Goal: Information Seeking & Learning: Learn about a topic

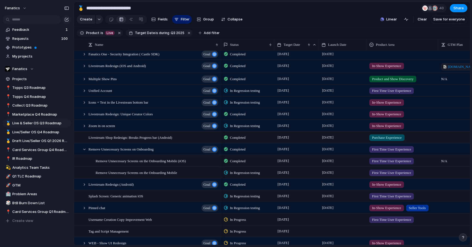
scroll to position [42, 0]
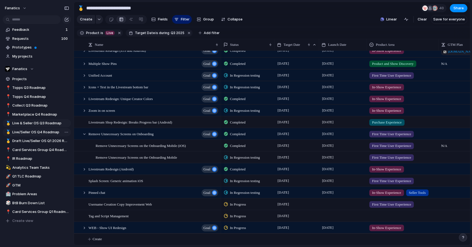
click at [41, 131] on span "Live/Seller OS Q4 Roadmap" at bounding box center [40, 132] width 57 height 5
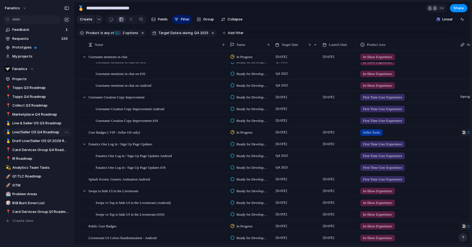
type input "**********"
click at [124, 32] on span "2 options" at bounding box center [129, 33] width 17 height 5
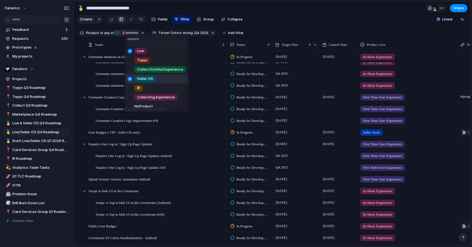
click at [130, 78] on div at bounding box center [130, 79] width 10 height 10
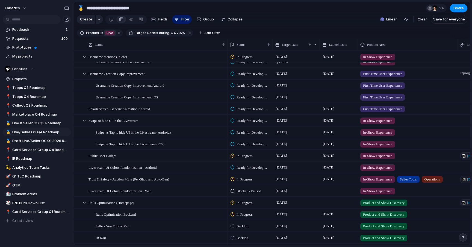
click at [279, 20] on div "Live Topps Collect/Unified Experience Seller OS IR Collecting Experience No Pro…" at bounding box center [236, 123] width 472 height 247
click at [84, 55] on div at bounding box center [84, 57] width 5 height 5
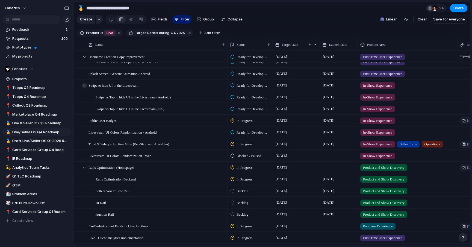
click at [85, 87] on div at bounding box center [84, 85] width 5 height 5
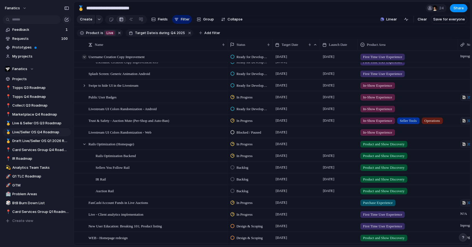
click at [84, 57] on div at bounding box center [84, 57] width 5 height 5
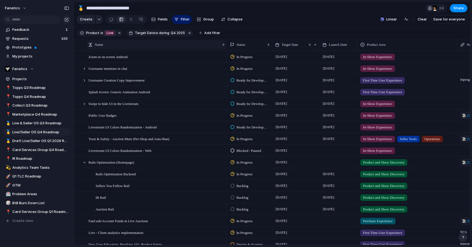
click at [92, 46] on div at bounding box center [90, 45] width 4 height 4
click at [92, 46] on div "Sort ascending Sort descending" at bounding box center [236, 123] width 472 height 247
click at [242, 19] on button "Collapse" at bounding box center [232, 19] width 26 height 9
